Goal: Find contact information: Find contact information

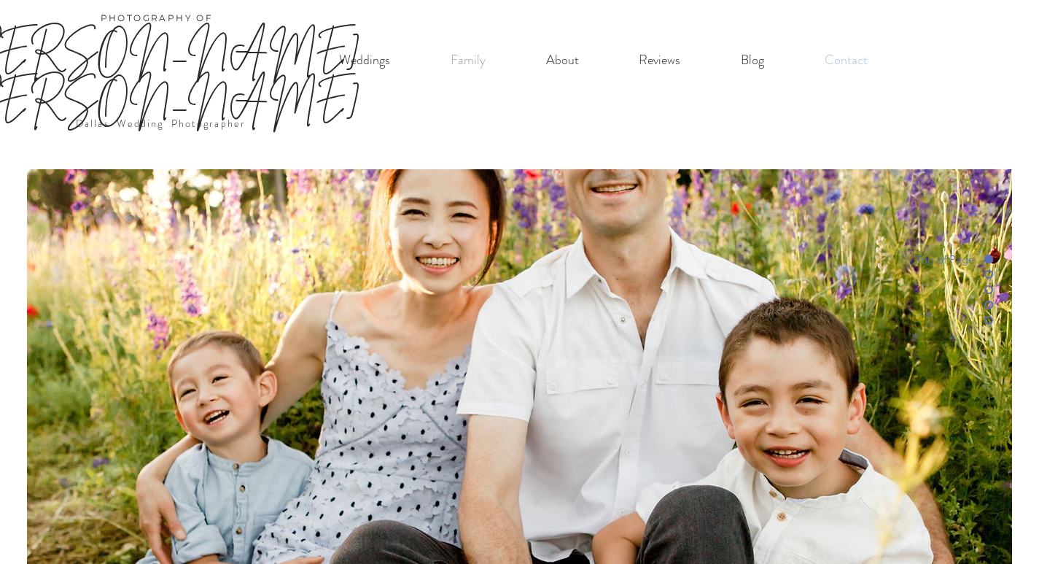
click at [836, 65] on p "Contact" at bounding box center [847, 60] width 58 height 30
click at [843, 56] on p "Contact" at bounding box center [847, 60] width 58 height 30
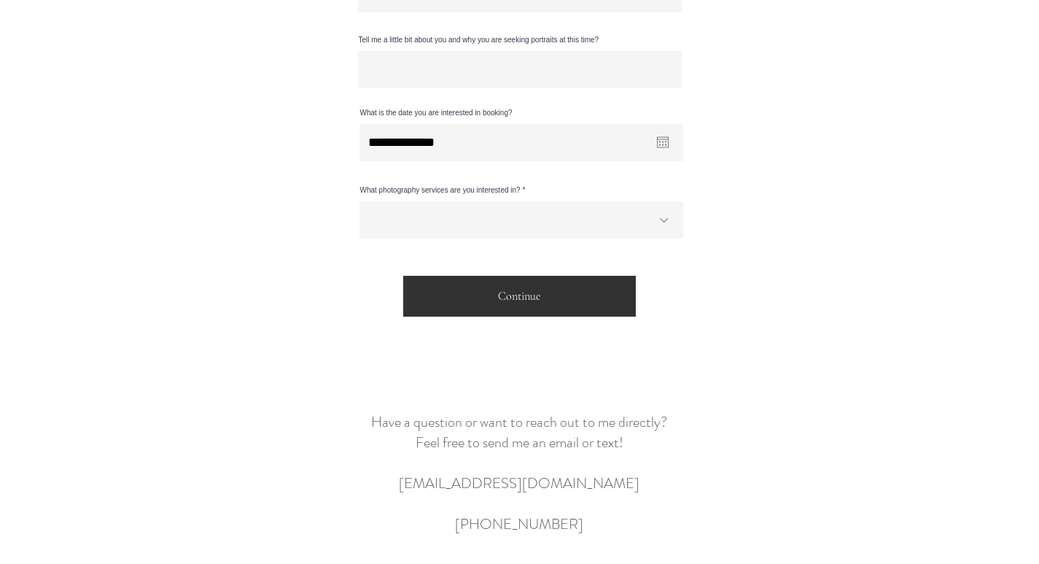
scroll to position [493, 0]
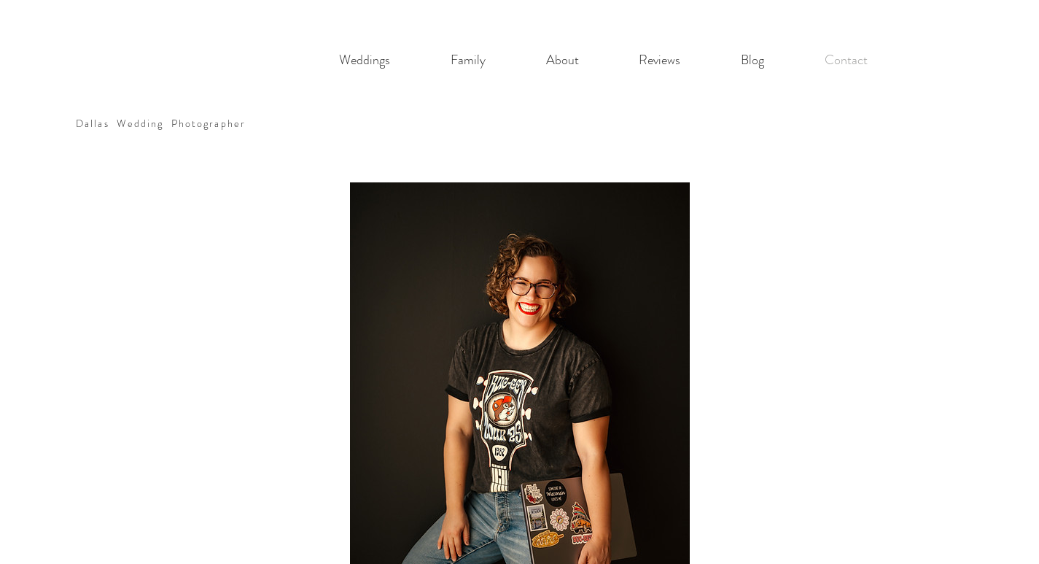
scroll to position [493, 0]
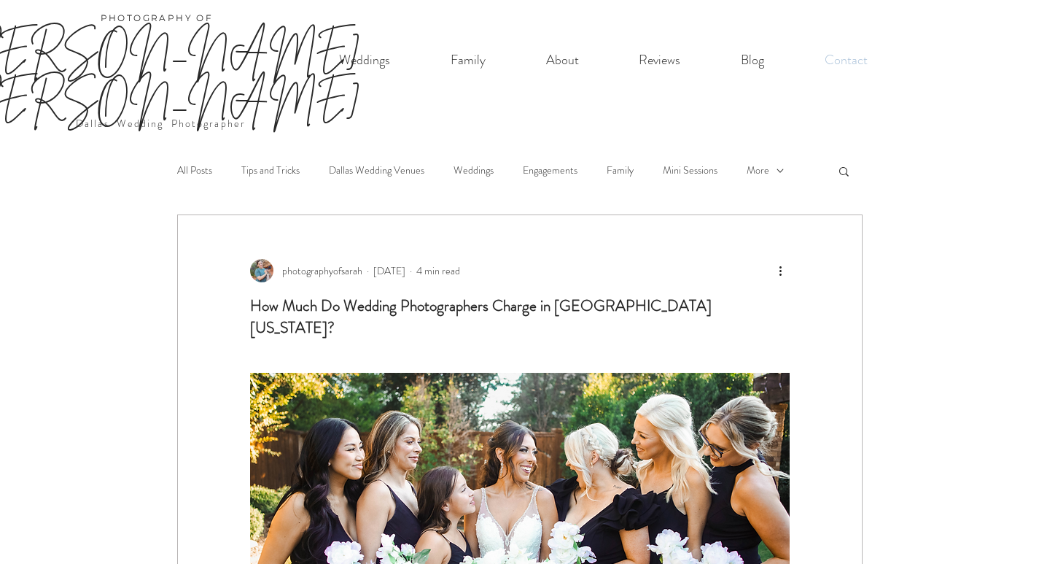
click at [849, 58] on p "Contact" at bounding box center [847, 60] width 58 height 30
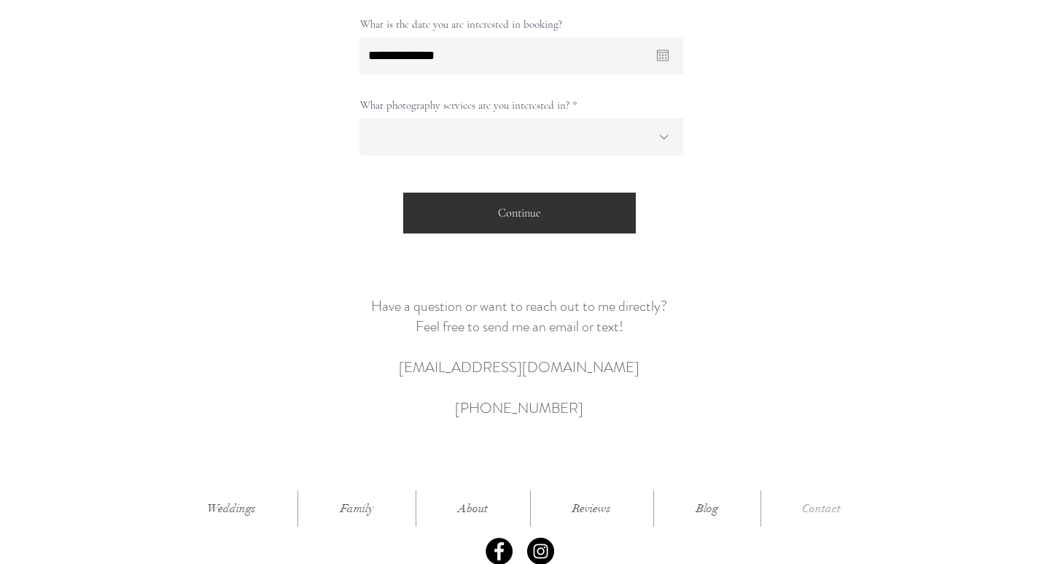
scroll to position [1113, 0]
